Goal: Task Accomplishment & Management: Manage account settings

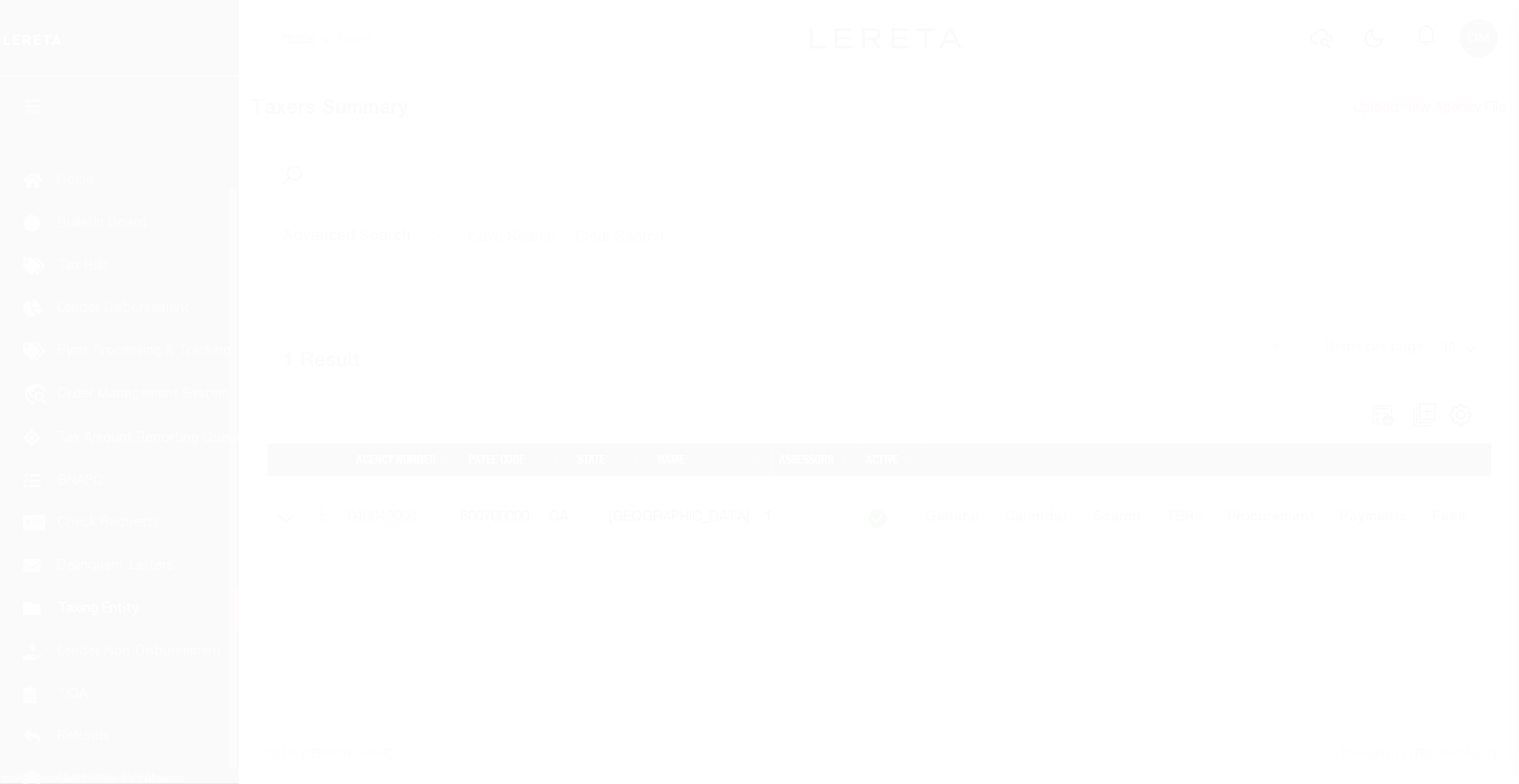
scroll to position [135, 0]
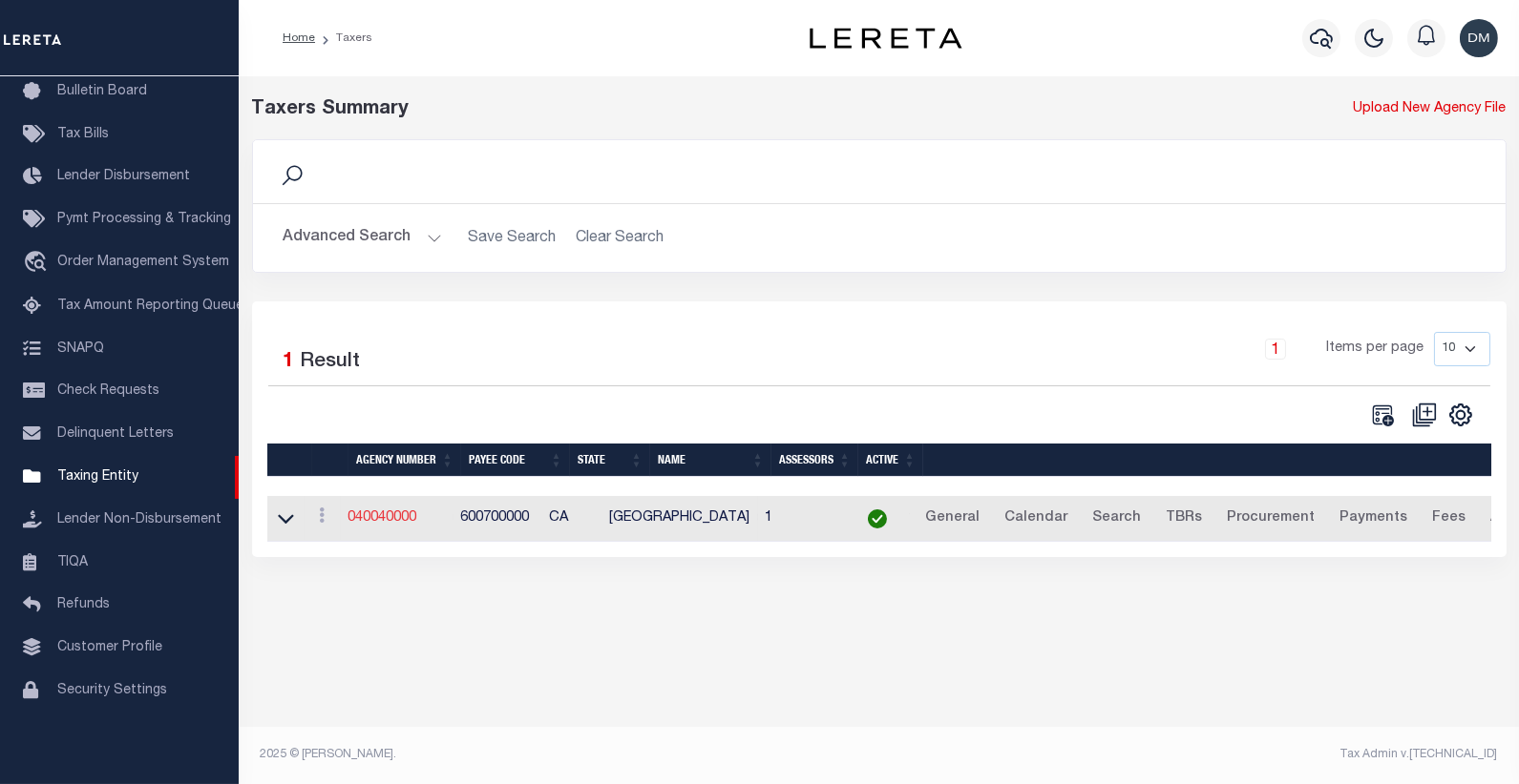
click at [379, 517] on link "040040000" at bounding box center [382, 518] width 69 height 14
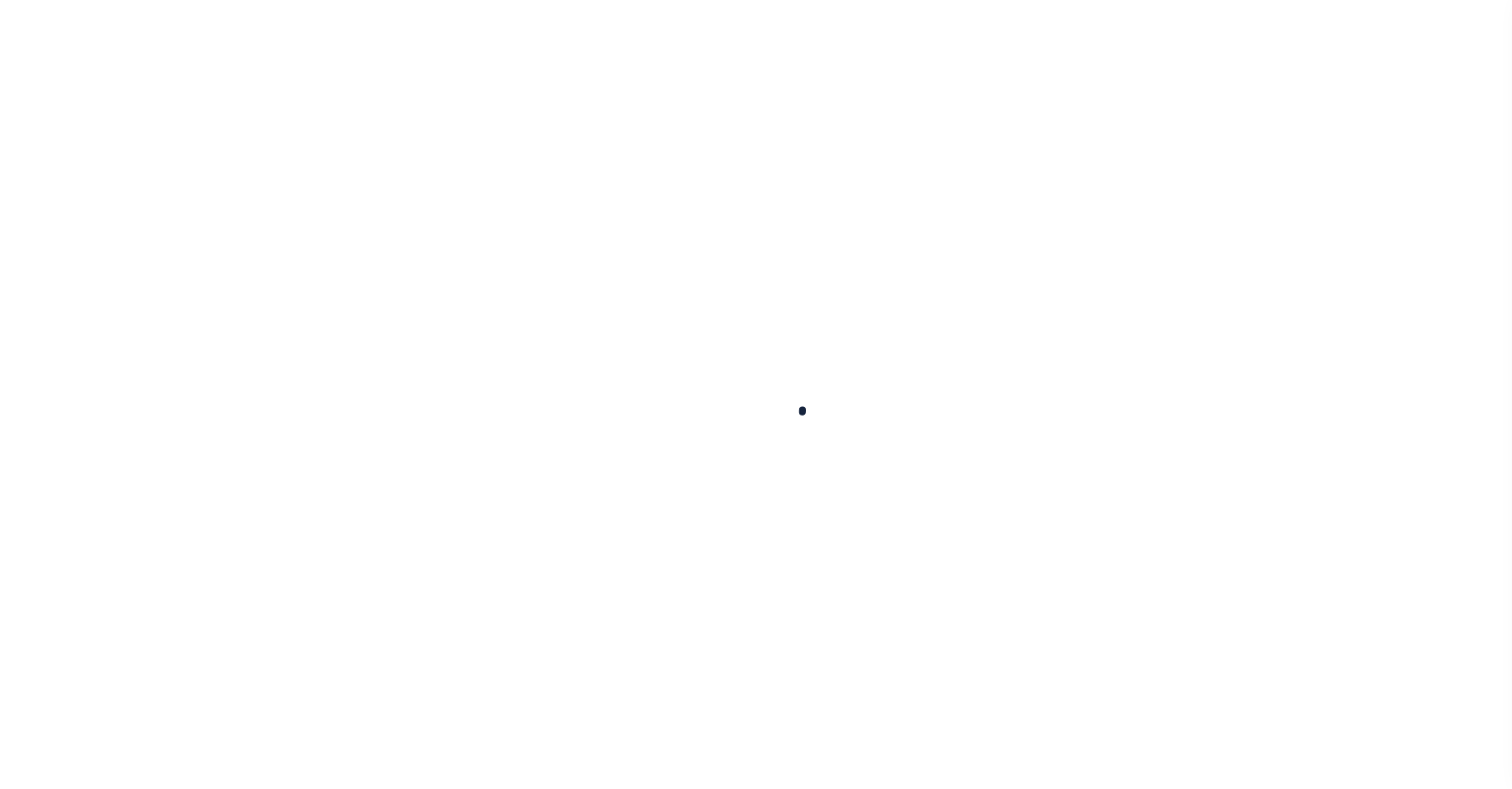
select select
checkbox input "false"
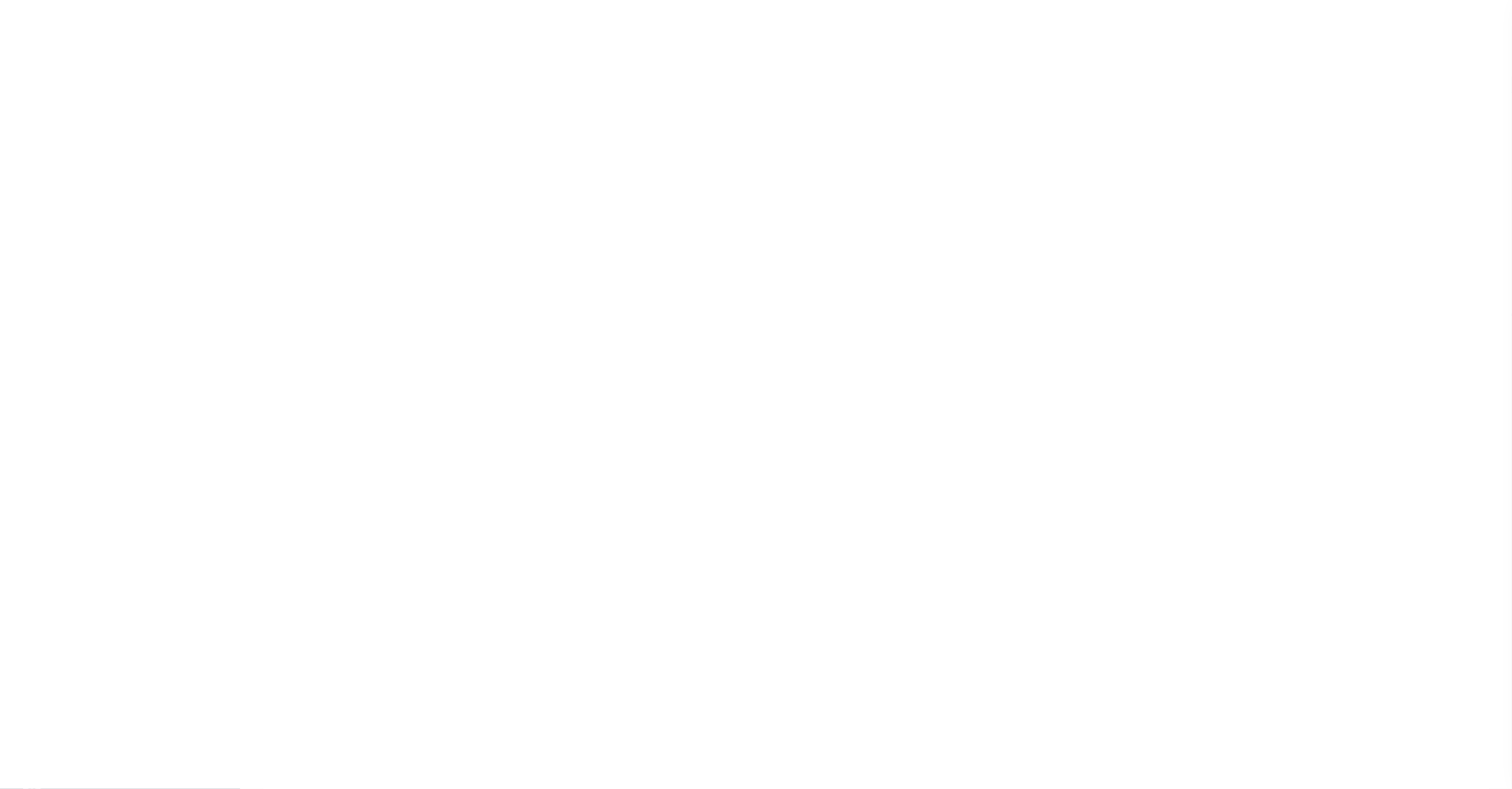
checkbox input "false"
type input "600700000"
